Goal: Task Accomplishment & Management: Manage account settings

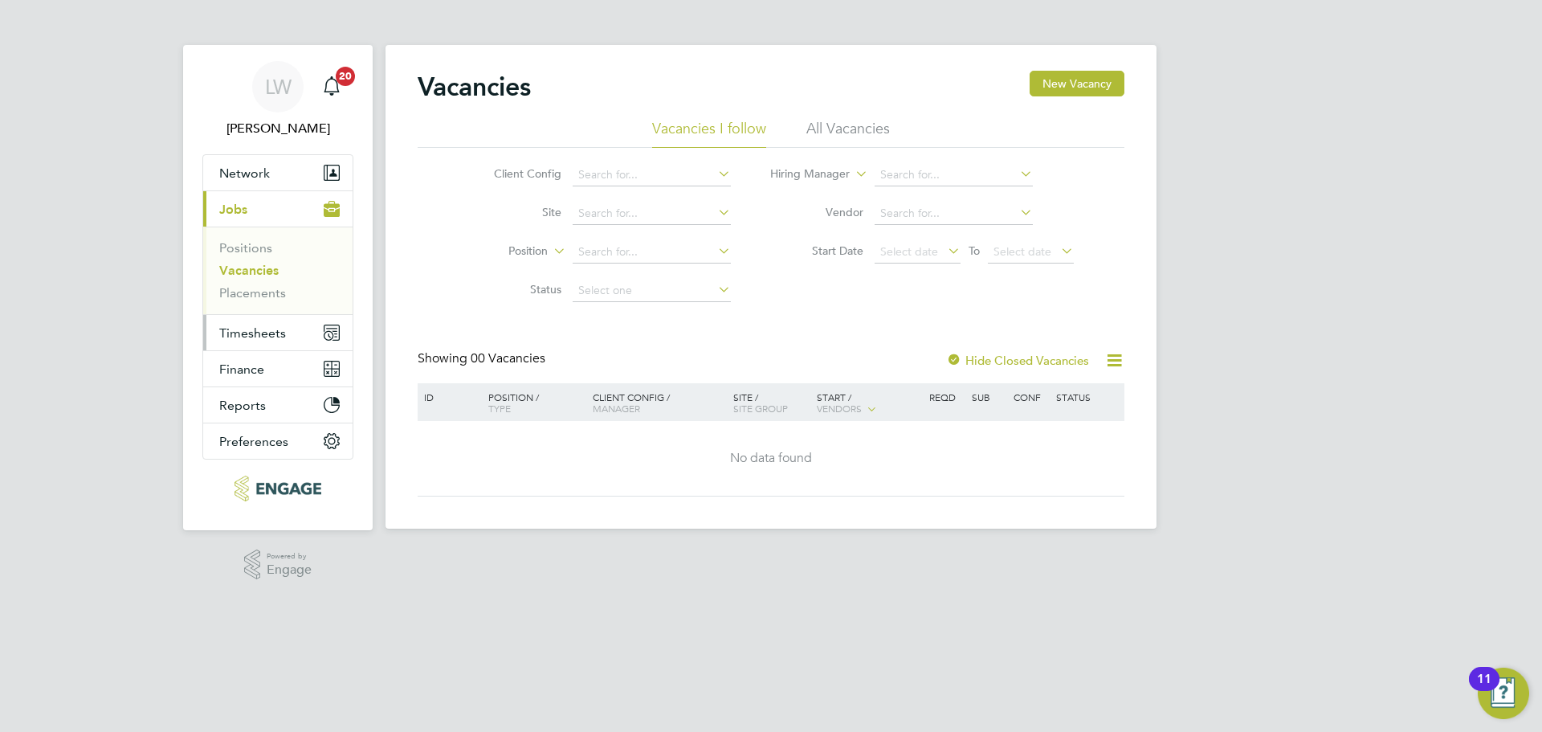
click at [248, 332] on span "Timesheets" at bounding box center [252, 332] width 67 height 15
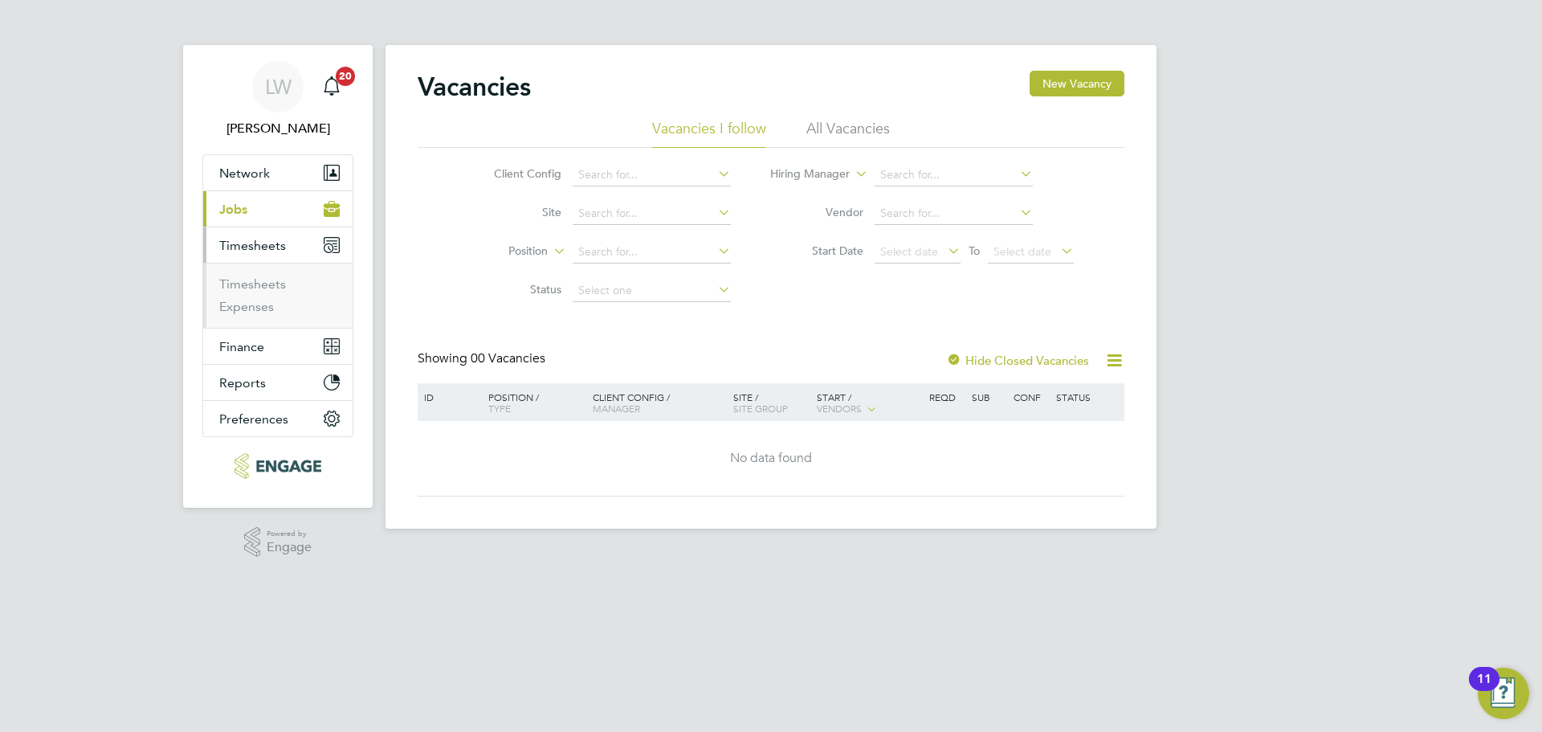
click at [241, 247] on span "Timesheets" at bounding box center [252, 245] width 67 height 15
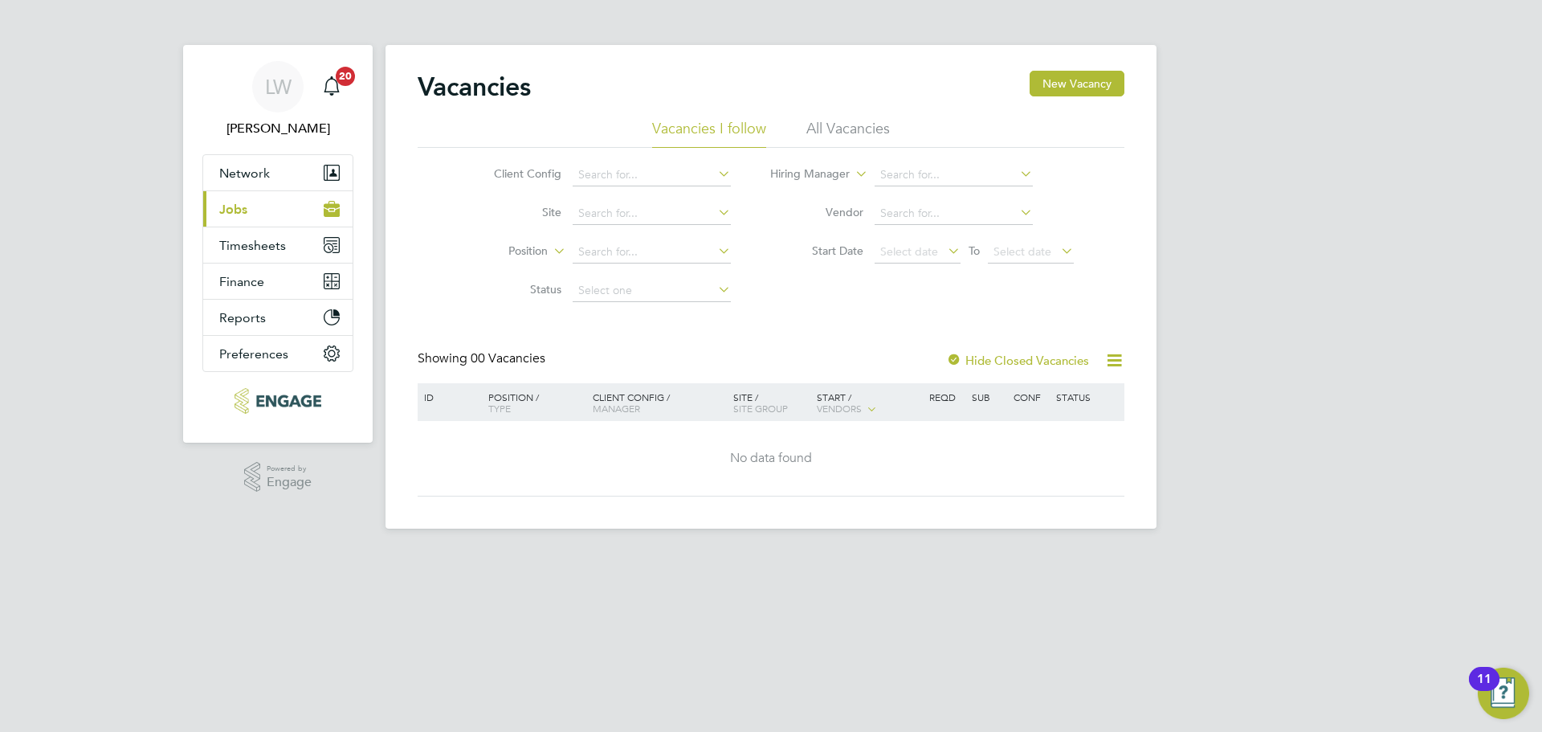
click at [240, 202] on span "Jobs" at bounding box center [233, 209] width 28 height 15
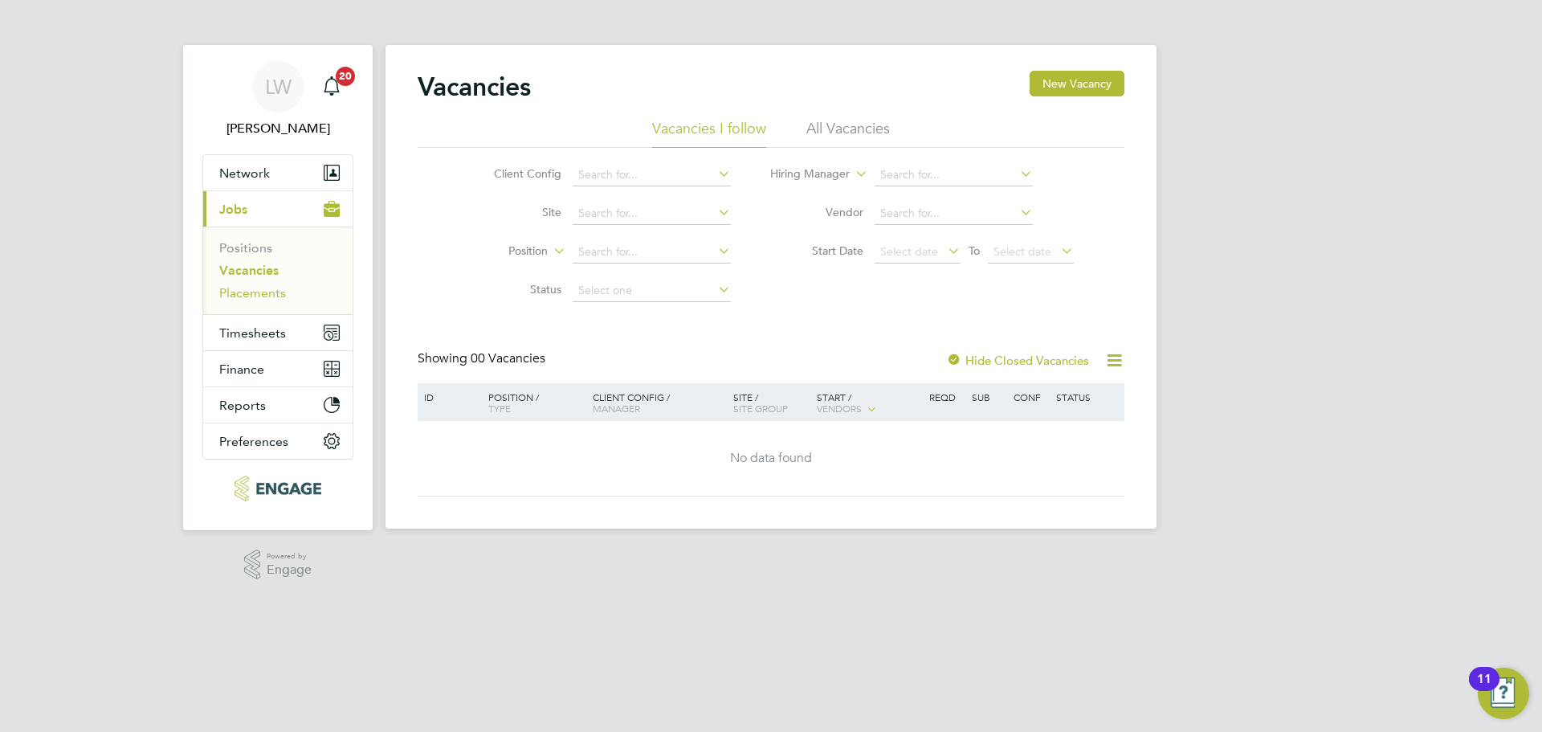
click at [264, 294] on link "Placements" at bounding box center [252, 292] width 67 height 15
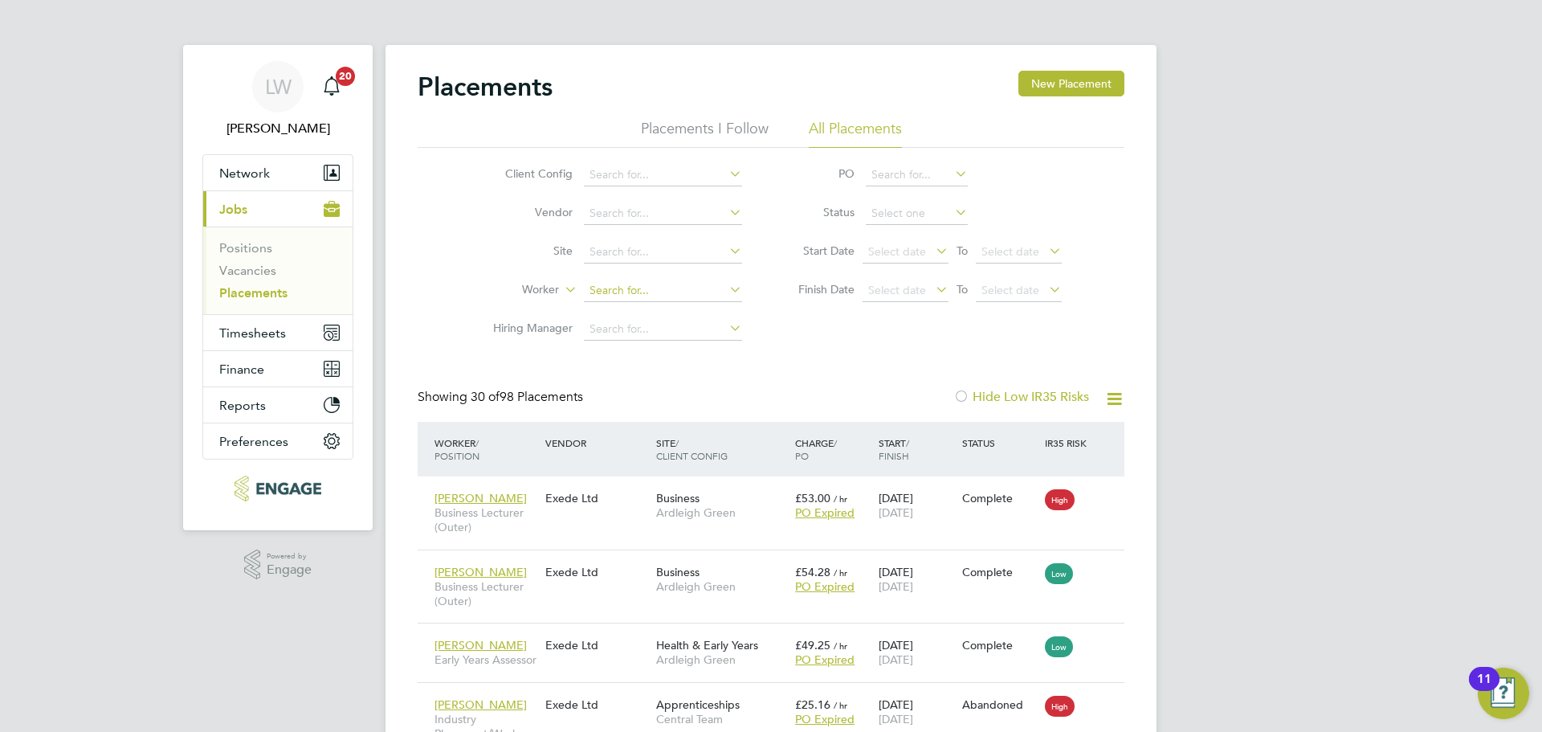
click at [599, 288] on input at bounding box center [663, 290] width 158 height 22
type input "simone"
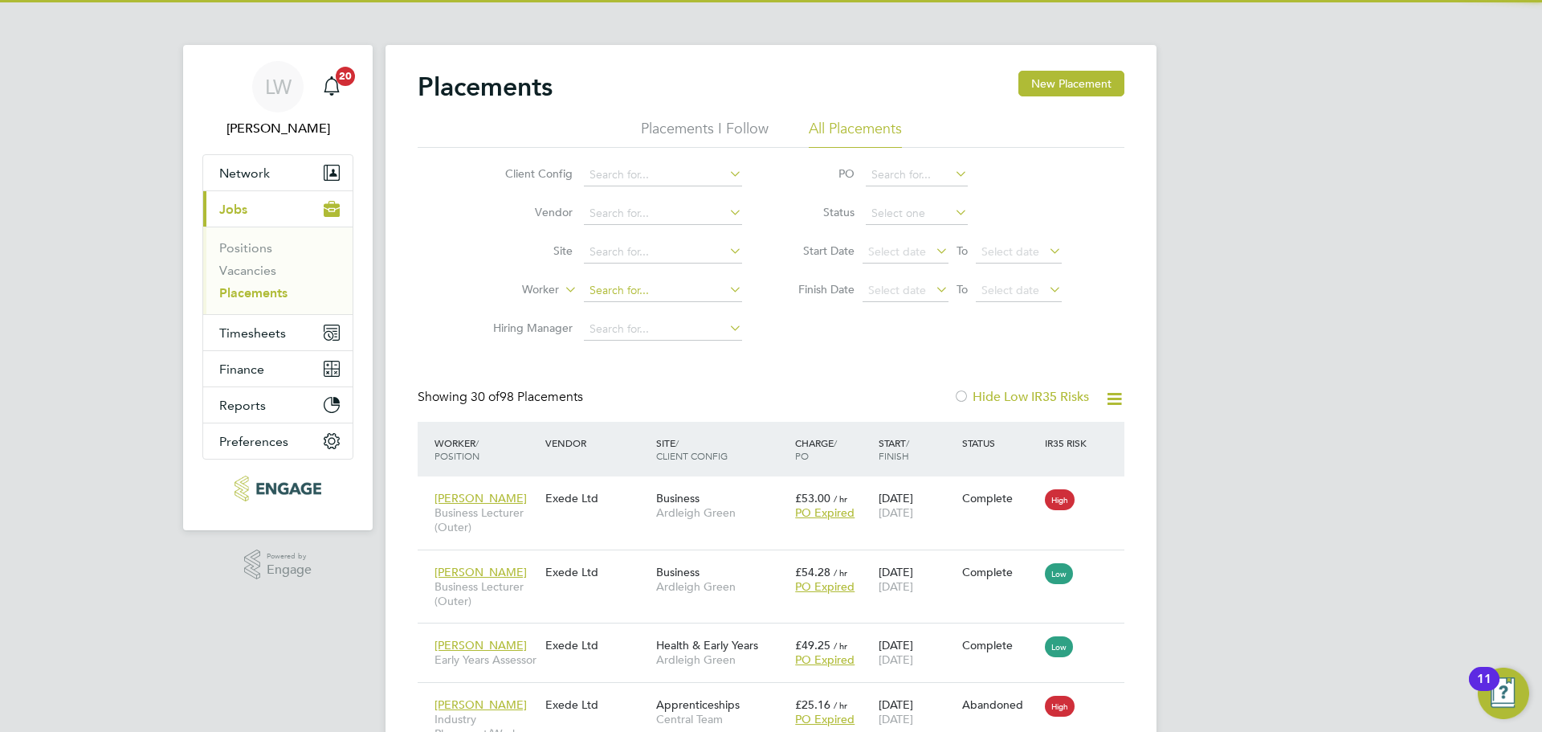
click at [653, 292] on input at bounding box center [663, 290] width 158 height 22
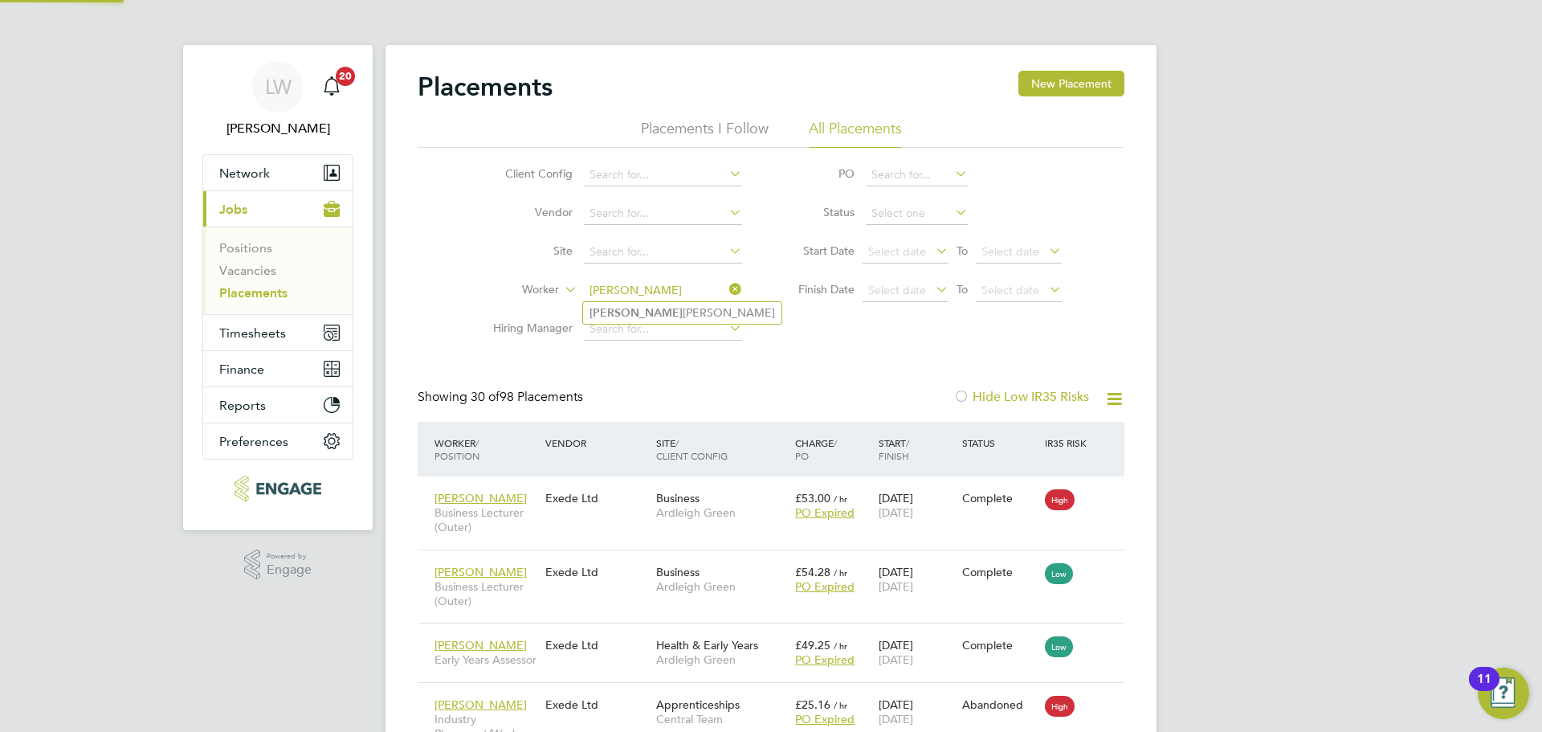
click at [651, 304] on li "Simone Dubarry-Boyea" at bounding box center [682, 313] width 198 height 22
type input "Simone Dubarry-Boyea"
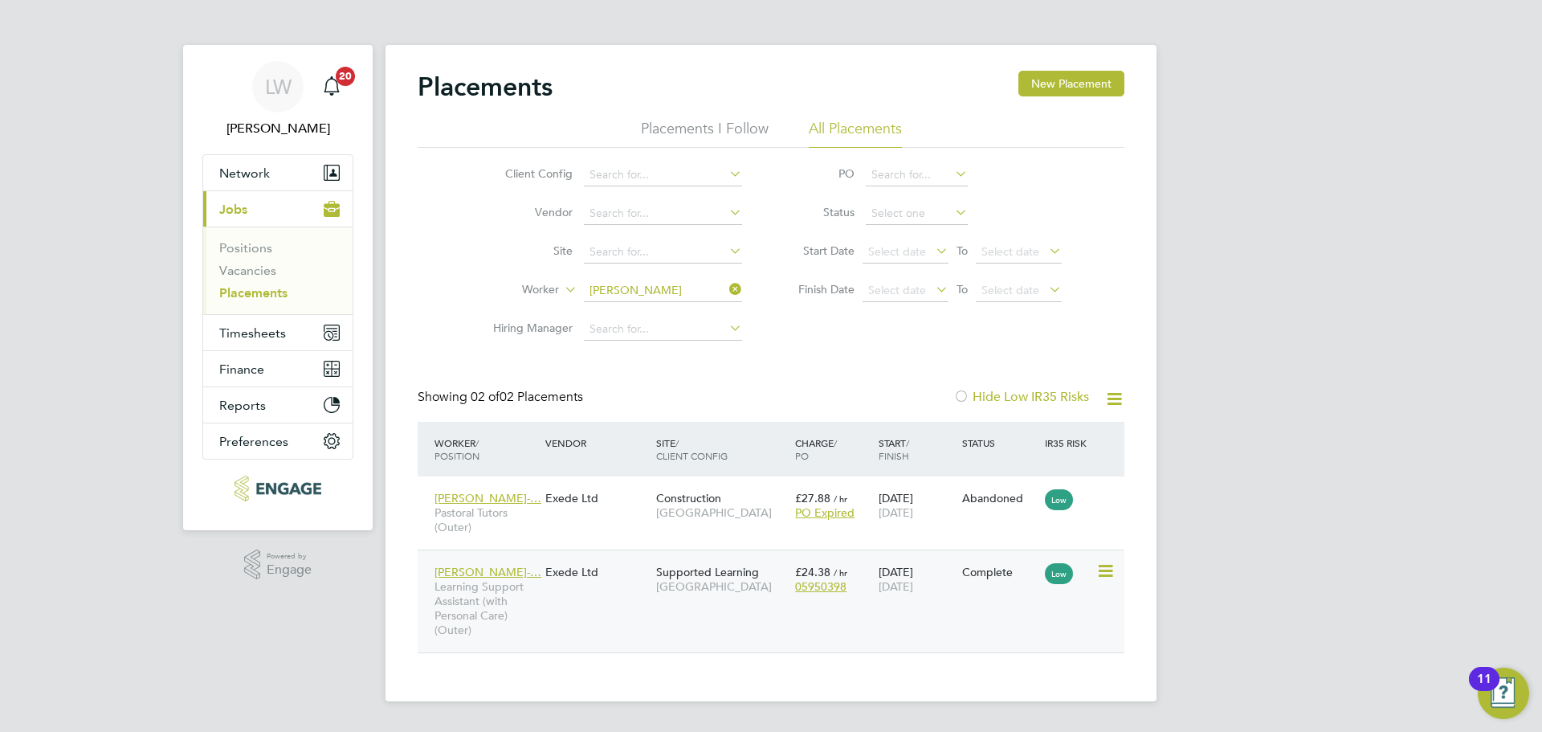
click at [623, 605] on div "Simone Dubarry-… Learning Support Assistant (with Personal Care) (Outer) Exede …" at bounding box center [771, 600] width 707 height 103
click at [638, 622] on div "Simone Dubarry-… Learning Support Assistant (with Personal Care) (Outer) Exede …" at bounding box center [771, 600] width 707 height 103
click at [527, 596] on span "Learning Support Assistant (with Personal Care) (Outer)" at bounding box center [485, 608] width 103 height 59
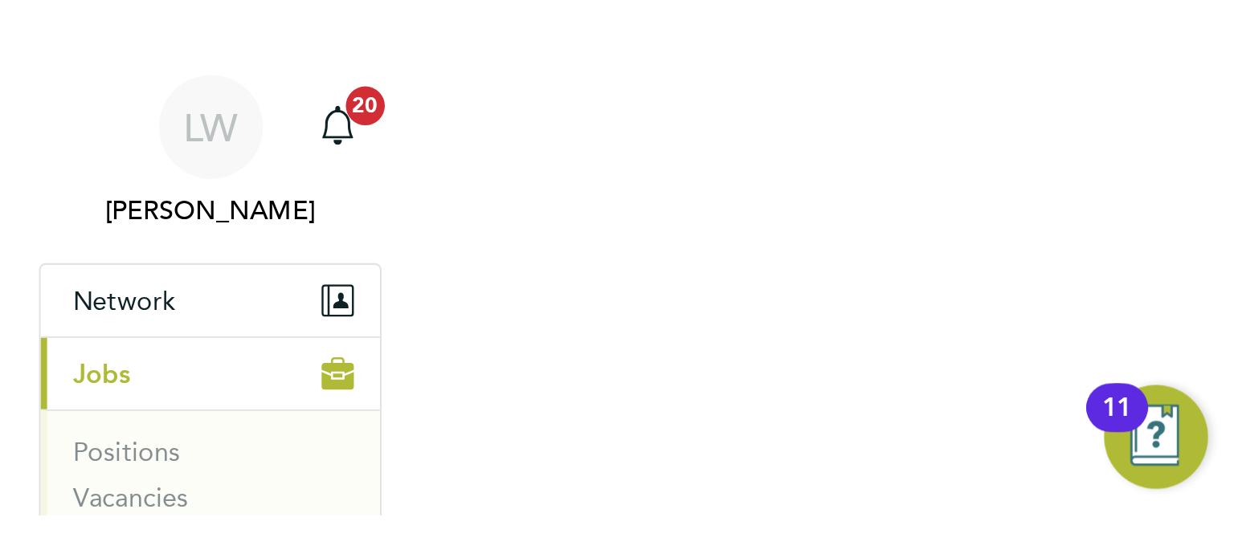
scroll to position [7, 8]
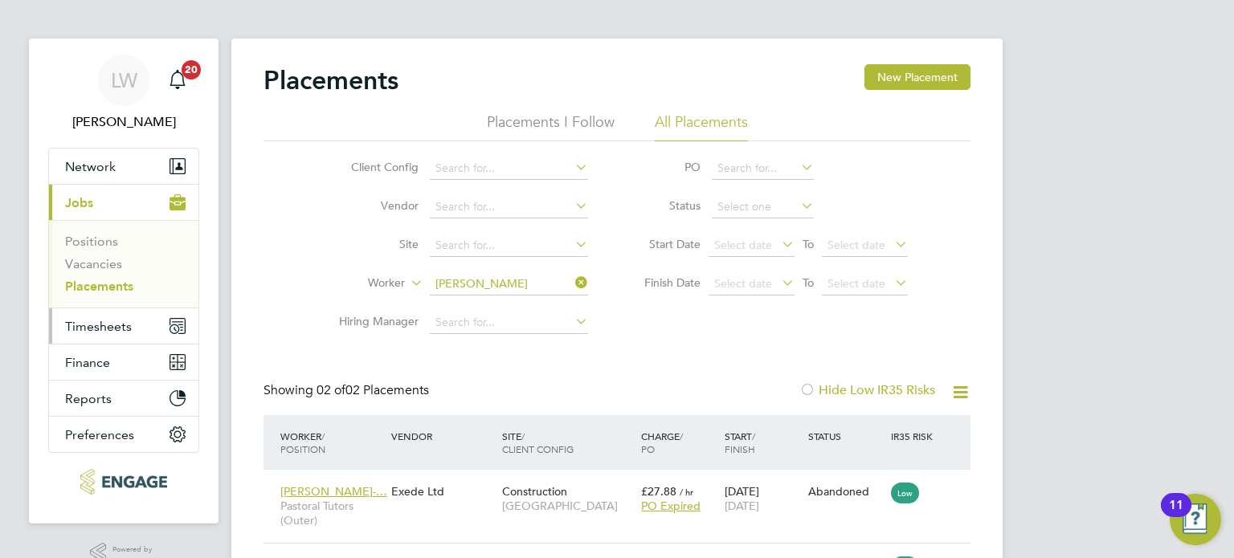
click at [104, 327] on span "Timesheets" at bounding box center [98, 326] width 67 height 15
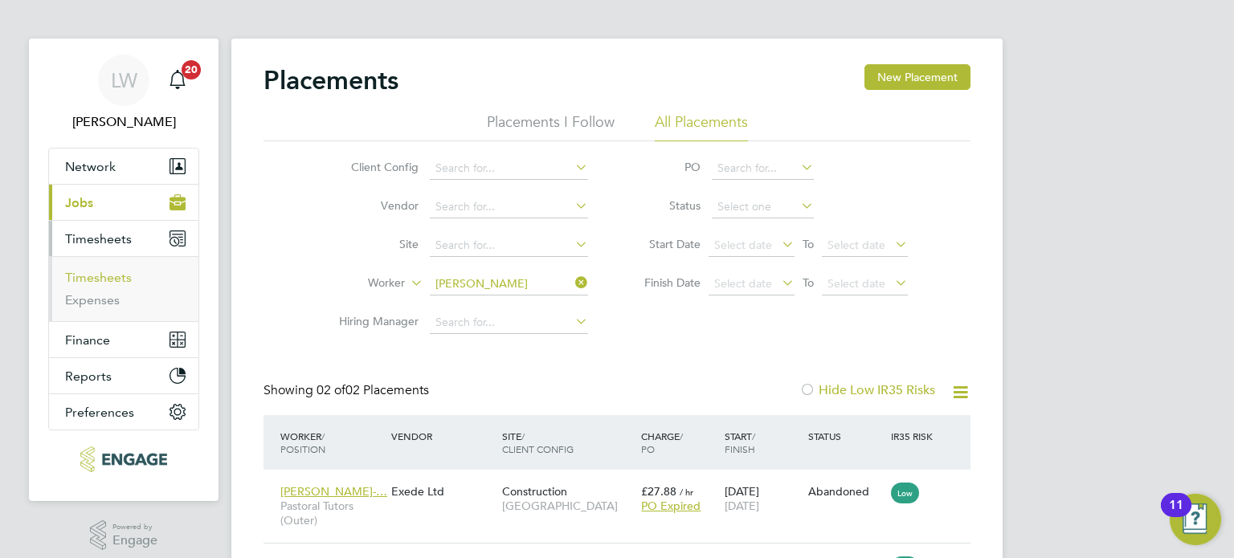
click at [106, 279] on link "Timesheets" at bounding box center [98, 277] width 67 height 15
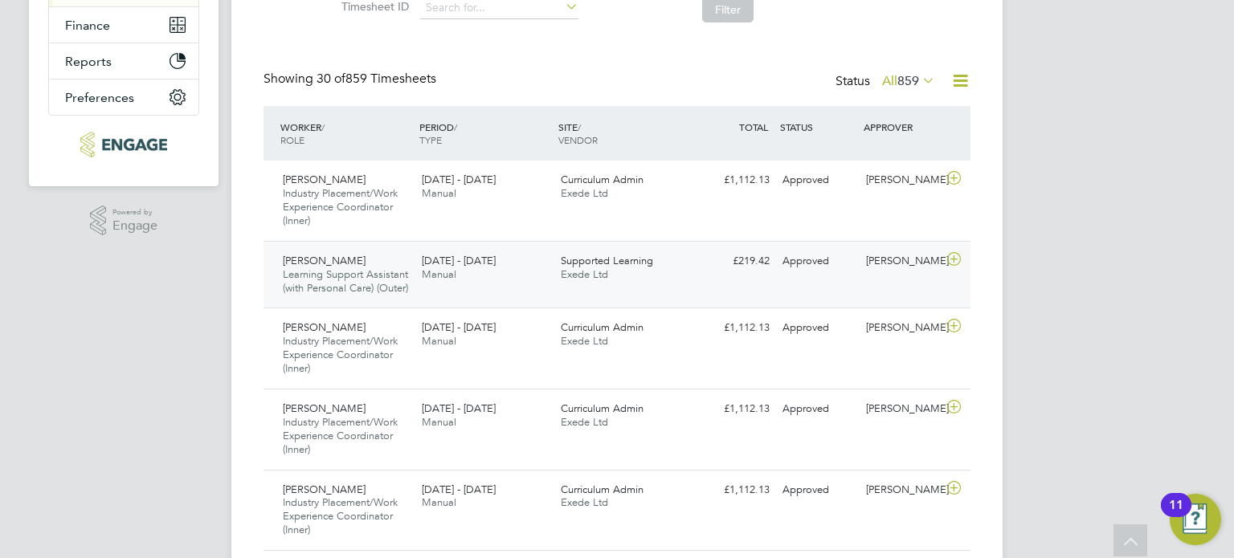
drag, startPoint x: 951, startPoint y: 258, endPoint x: 926, endPoint y: 268, distance: 27.0
click at [951, 259] on icon at bounding box center [954, 259] width 20 height 13
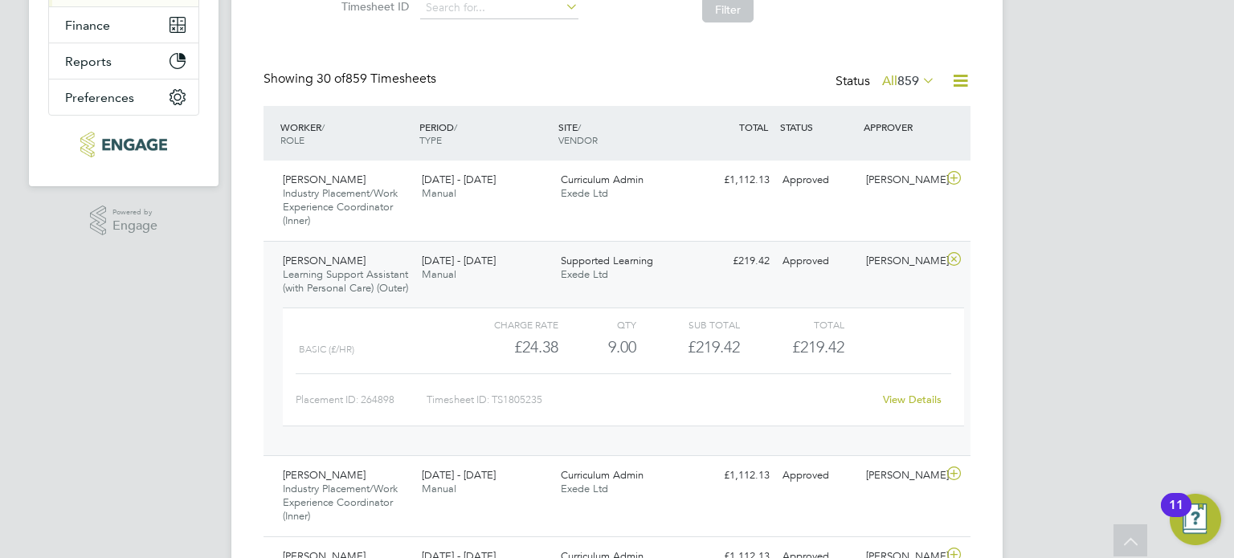
click at [901, 413] on div "View Details" at bounding box center [911, 400] width 79 height 26
click at [914, 406] on link "View Details" at bounding box center [912, 400] width 59 height 14
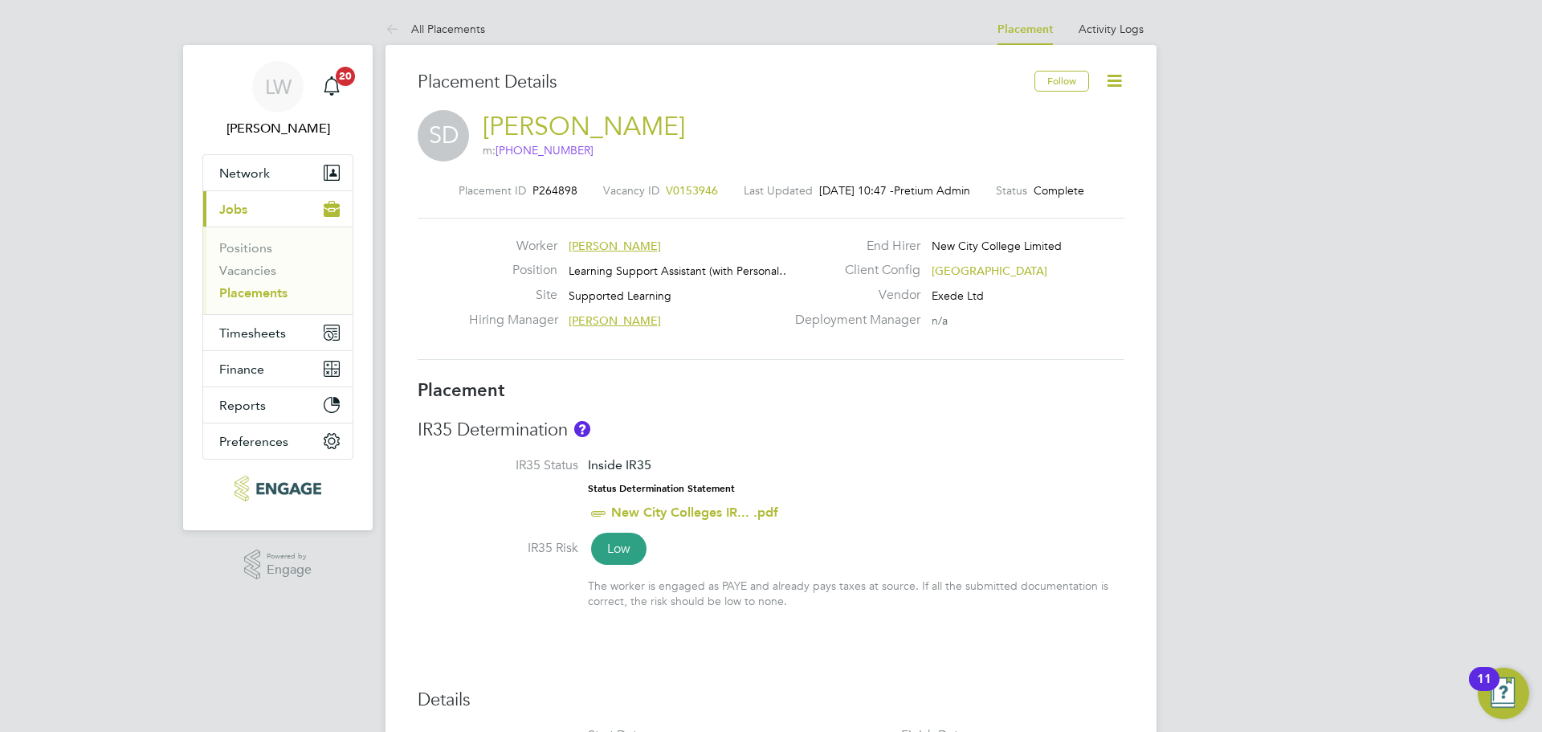
click at [1114, 75] on icon at bounding box center [1114, 81] width 20 height 20
click at [1043, 112] on li "Edit Placement e" at bounding box center [1062, 119] width 118 height 22
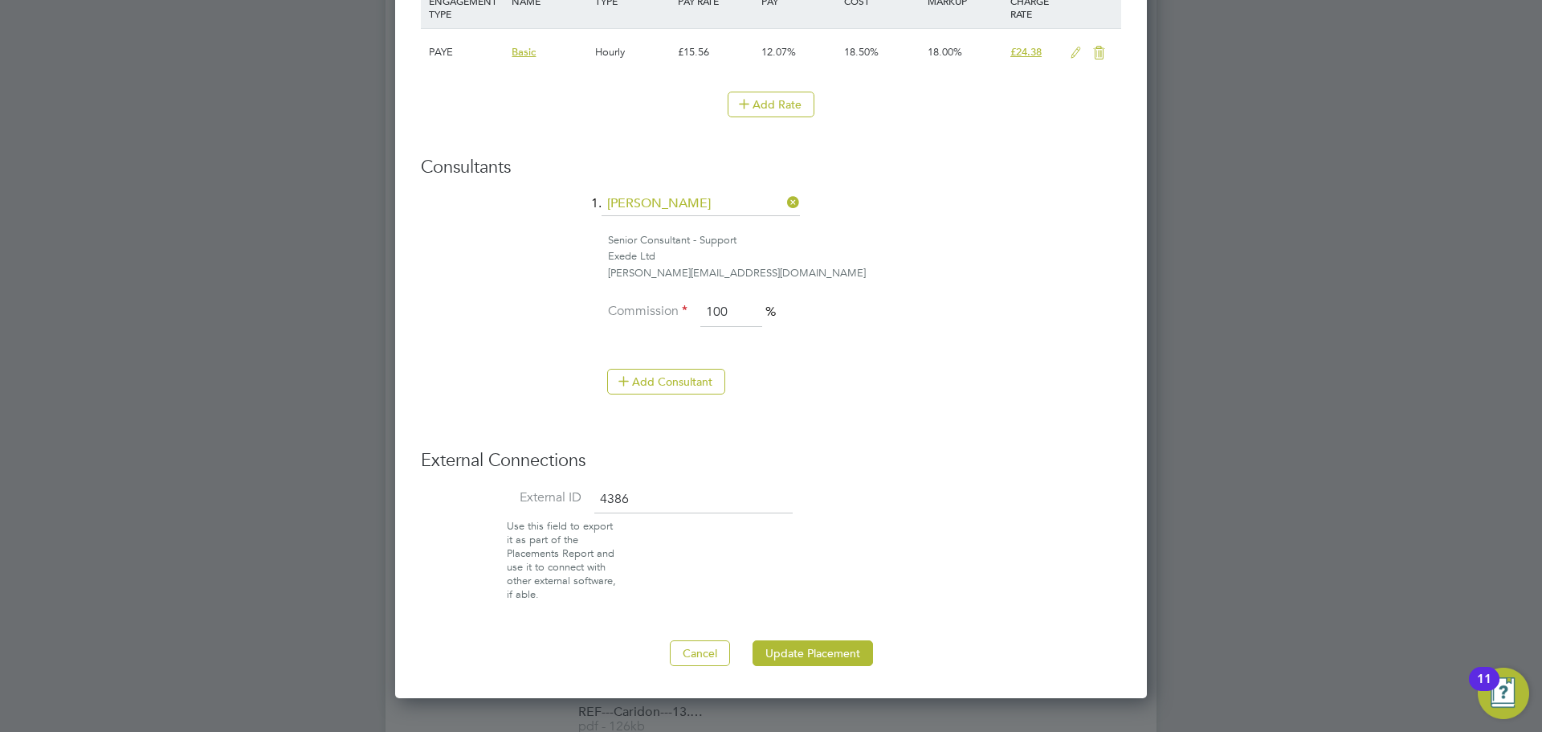
scroll to position [1124, 0]
drag, startPoint x: 641, startPoint y: 504, endPoint x: 448, endPoint y: 524, distance: 193.7
click at [448, 524] on ul "External ID 4386 Use this field to export it as part of the Placements Report a…" at bounding box center [771, 542] width 700 height 116
type input "15186"
click at [792, 645] on button "Update Placement" at bounding box center [812, 652] width 120 height 26
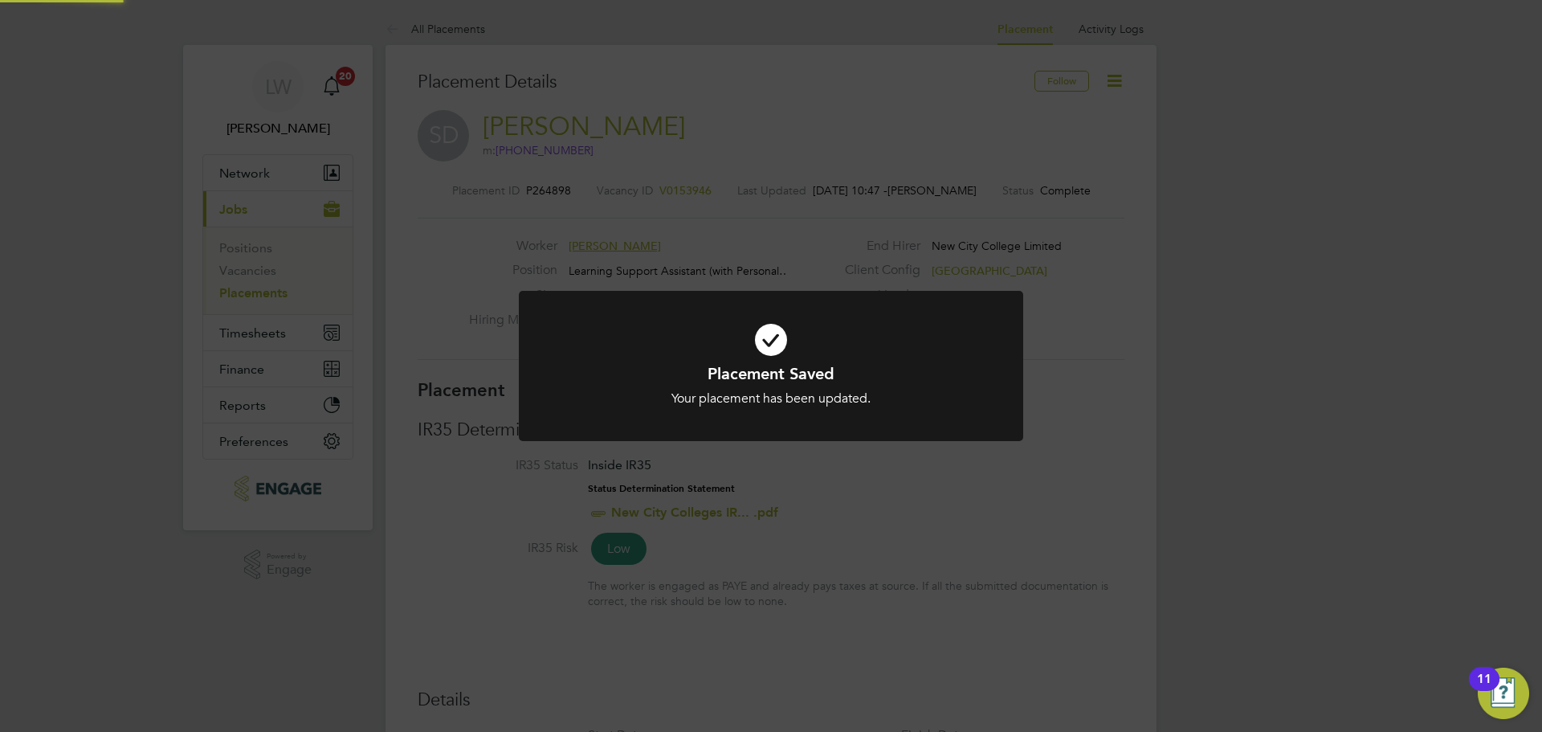
scroll to position [47, 112]
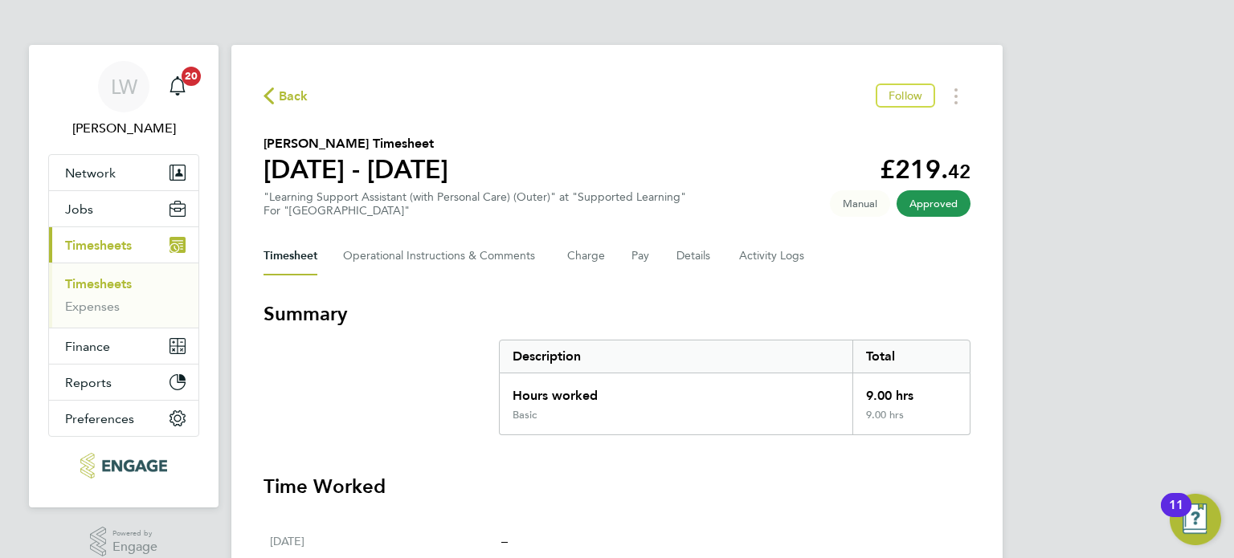
scroll to position [482, 0]
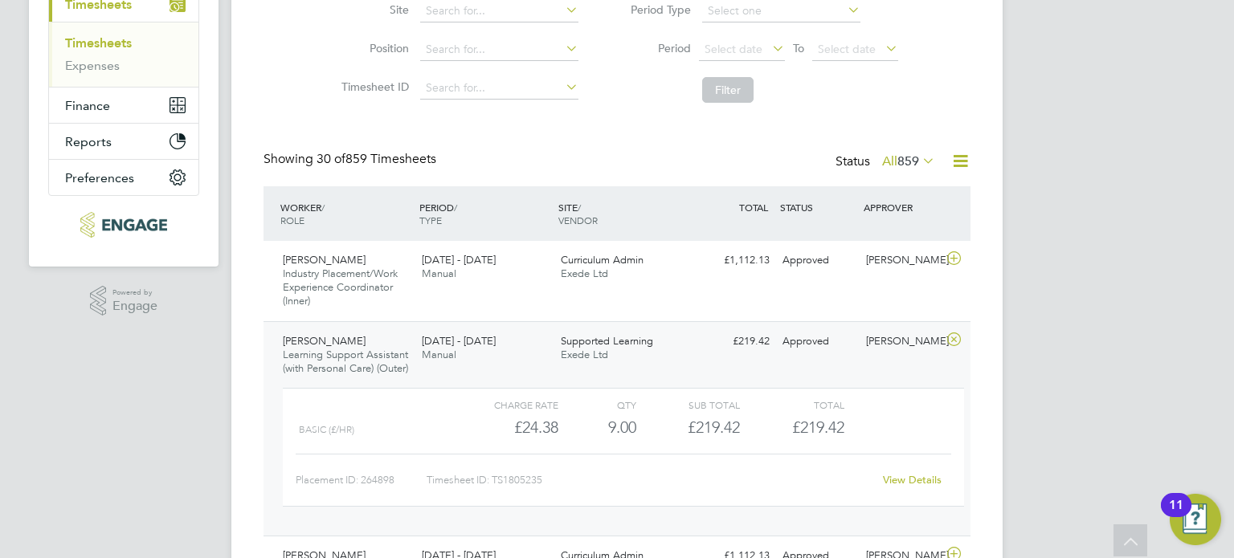
click at [776, 367] on div "Simone Dubarry-Boyea Learning Support Assistant (with Personal Care) (Outer) 11…" at bounding box center [616, 428] width 707 height 215
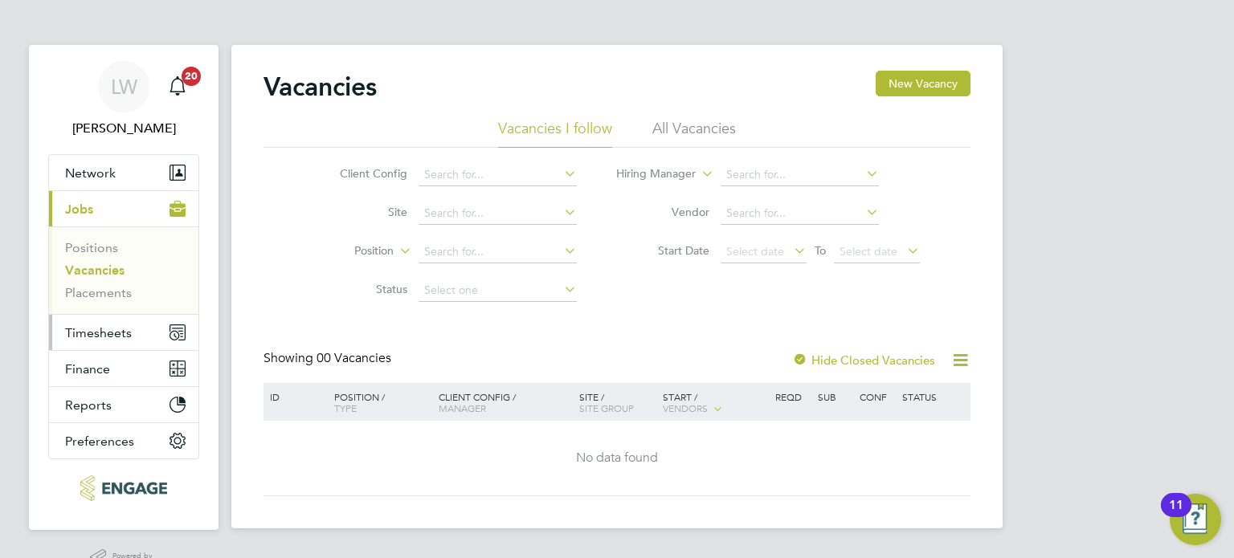
drag, startPoint x: 151, startPoint y: 317, endPoint x: 92, endPoint y: 328, distance: 59.7
click at [146, 322] on button "Timesheets" at bounding box center [123, 332] width 149 height 35
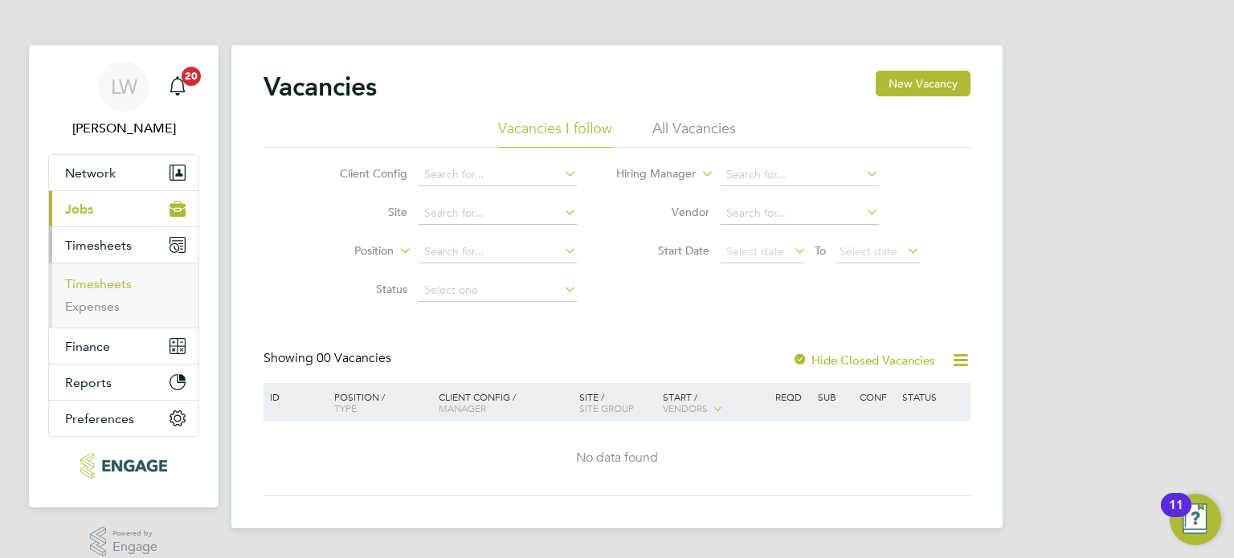
drag, startPoint x: 121, startPoint y: 284, endPoint x: 112, endPoint y: 293, distance: 12.5
click at [121, 284] on link "Timesheets" at bounding box center [98, 283] width 67 height 15
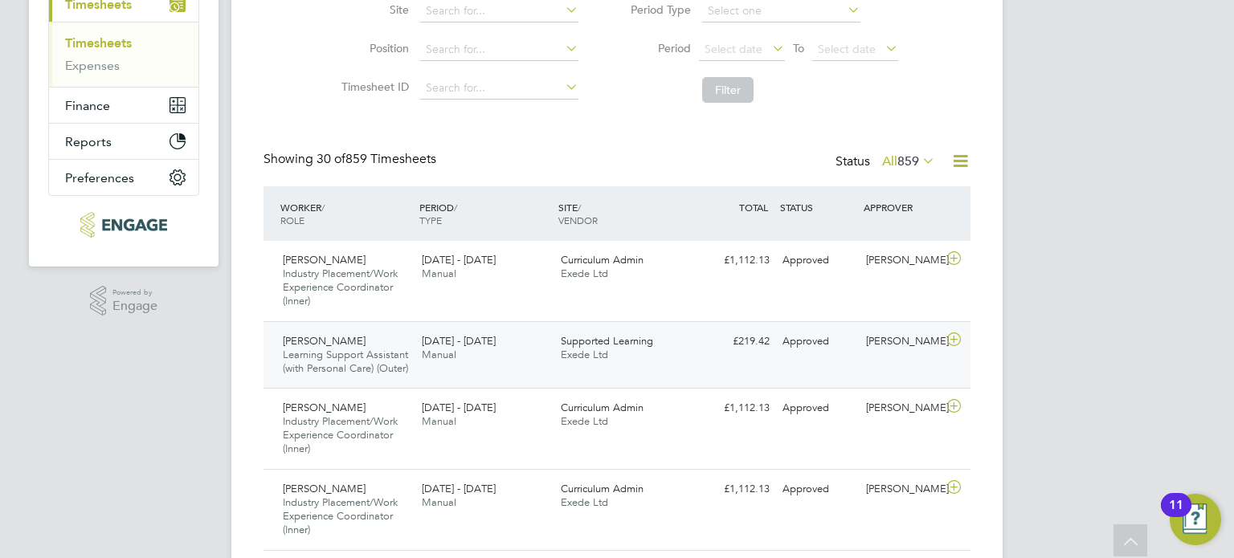
drag, startPoint x: 500, startPoint y: 375, endPoint x: 618, endPoint y: 381, distance: 117.4
click at [500, 374] on div "[PERSON_NAME] Learning Support Assistant (with Personal Care) (Outer) [DATE] - …" at bounding box center [616, 354] width 707 height 67
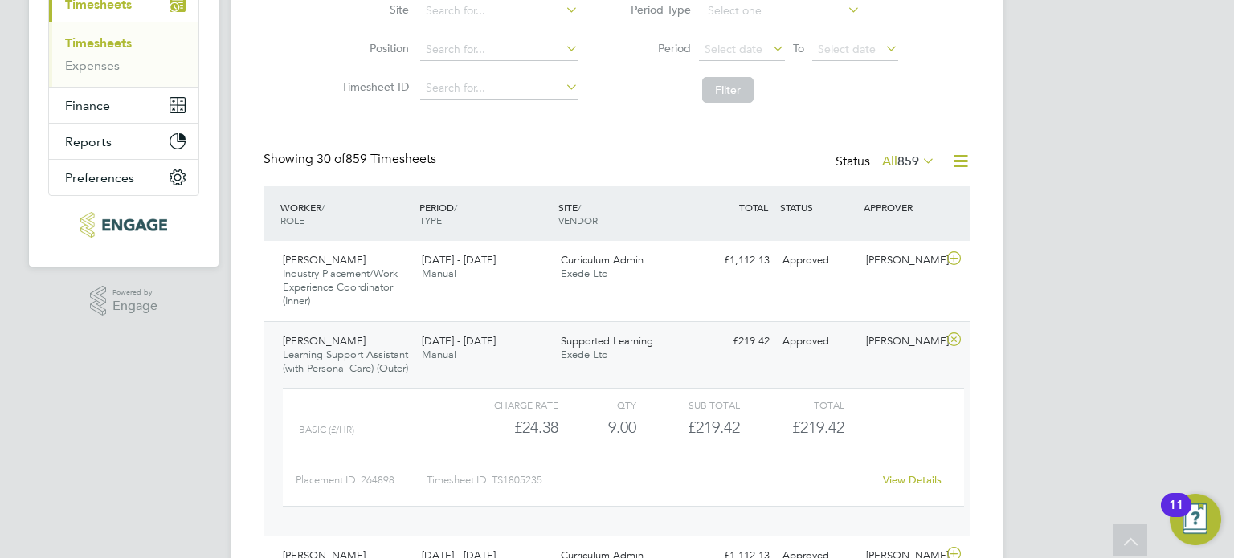
click at [915, 487] on link "View Details" at bounding box center [912, 480] width 59 height 14
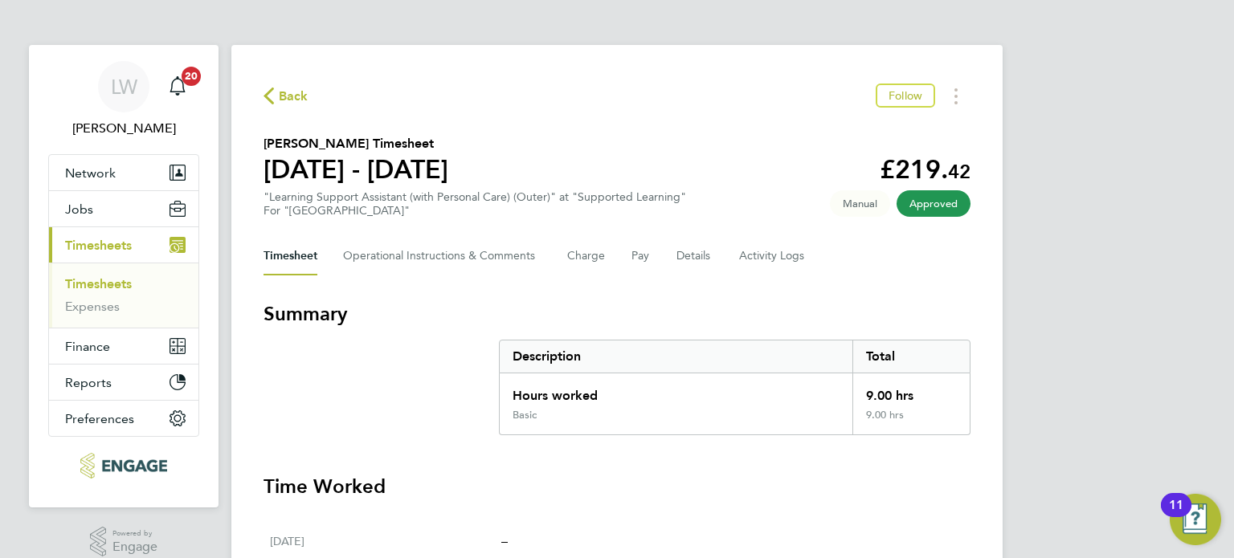
drag, startPoint x: 257, startPoint y: 181, endPoint x: 486, endPoint y: 167, distance: 229.3
click at [486, 167] on div "Back Follow [PERSON_NAME] Timesheet [DATE] - [DATE] £219. 42 "Learning Support …" at bounding box center [616, 561] width 771 height 1032
copy h1 "[DATE] - [DATE]"
drag, startPoint x: 593, startPoint y: 264, endPoint x: 597, endPoint y: 278, distance: 14.2
click at [593, 264] on button "Charge" at bounding box center [586, 256] width 39 height 39
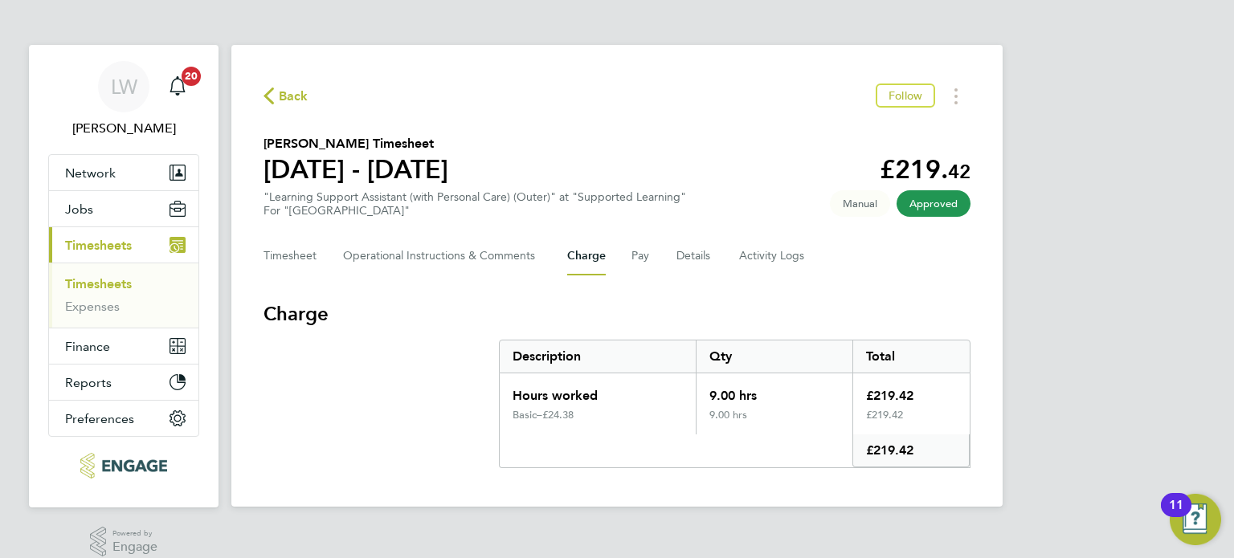
drag, startPoint x: 652, startPoint y: 259, endPoint x: 671, endPoint y: 280, distance: 27.9
click at [652, 259] on div "Timesheet Operational Instructions & Comments Charge Pay Details Activity Logs" at bounding box center [616, 256] width 707 height 39
click at [637, 269] on button "Pay" at bounding box center [640, 256] width 19 height 39
click at [588, 265] on button "Charge" at bounding box center [586, 256] width 39 height 39
